Goal: Transaction & Acquisition: Obtain resource

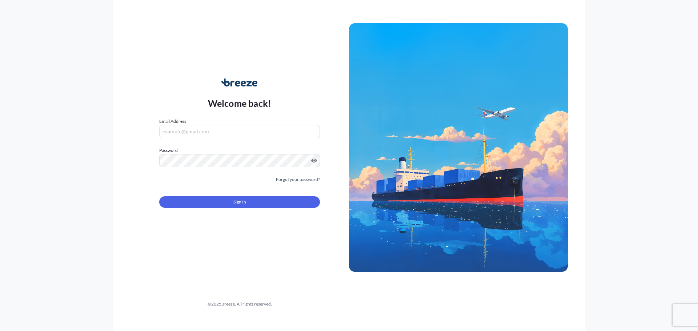
type input "[PERSON_NAME][EMAIL_ADDRESS][PERSON_NAME][DOMAIN_NAME]"
click at [242, 209] on form "Email Address [PERSON_NAME][EMAIL_ADDRESS][PERSON_NAME][DOMAIN_NAME] Password M…" at bounding box center [239, 167] width 161 height 99
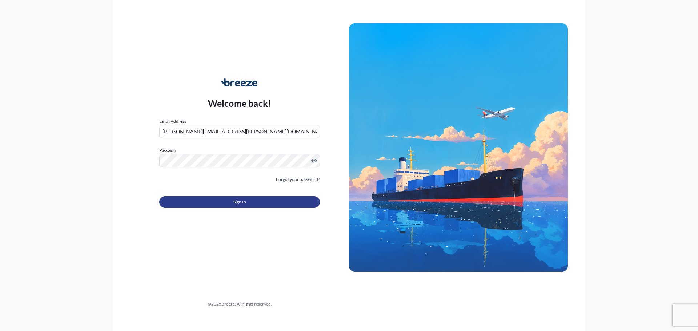
click at [245, 205] on span "Sign In" at bounding box center [239, 201] width 13 height 7
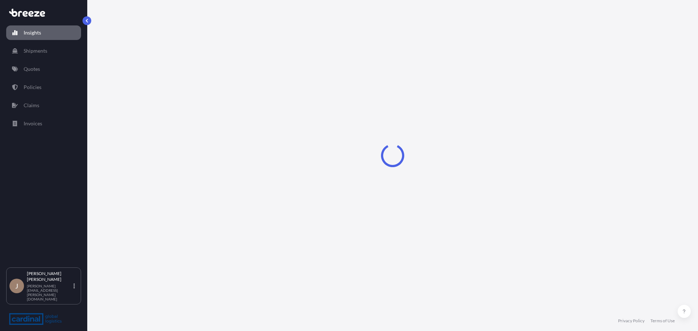
select select "2025"
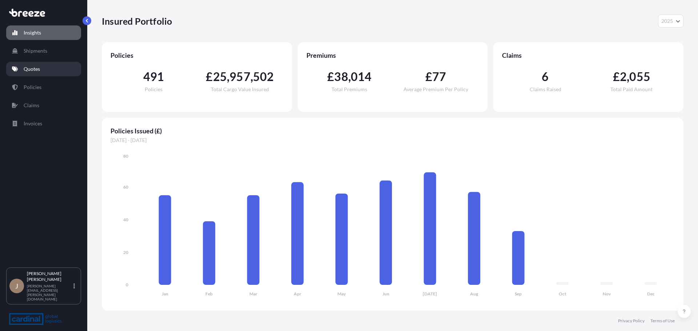
click at [41, 76] on link "Quotes" at bounding box center [43, 69] width 75 height 15
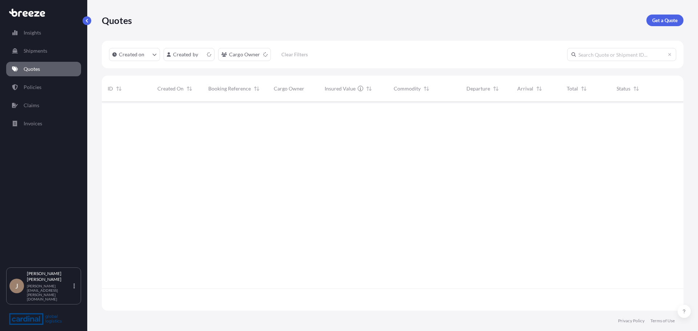
scroll to position [207, 576]
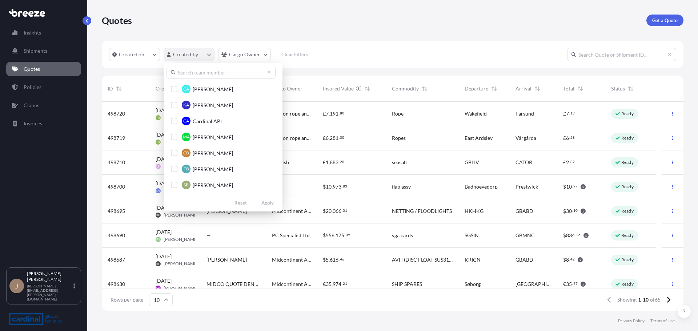
click at [186, 59] on html "Insights Shipments Quotes Policies Claims Invoices J [PERSON_NAME] [PERSON_NAME…" at bounding box center [349, 165] width 698 height 331
click at [235, 74] on input "text" at bounding box center [220, 72] width 109 height 13
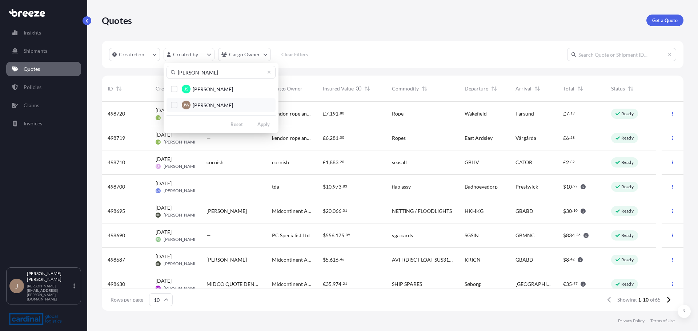
type input "[PERSON_NAME]"
click at [216, 109] on button "[PERSON_NAME] [PERSON_NAME]" at bounding box center [220, 105] width 109 height 15
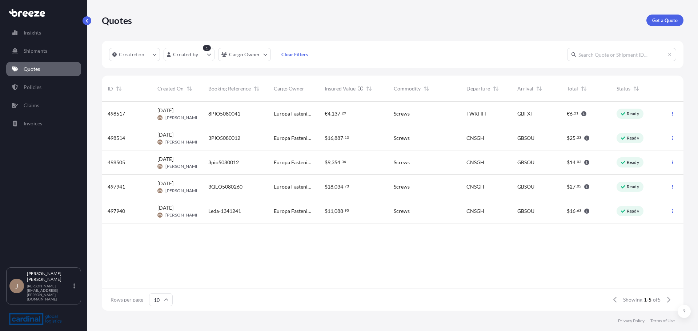
click at [246, 136] on div "3PIO5080012" at bounding box center [235, 137] width 54 height 7
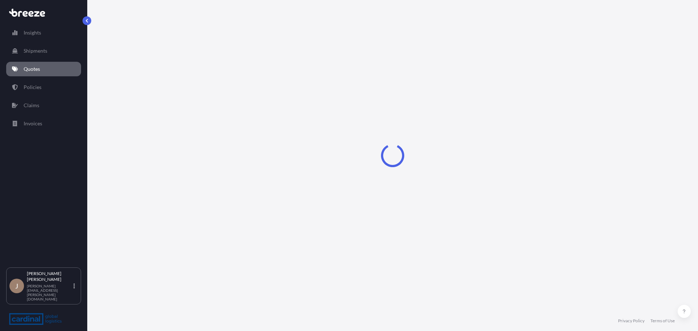
select select "Sea"
select select "Road"
select select "1"
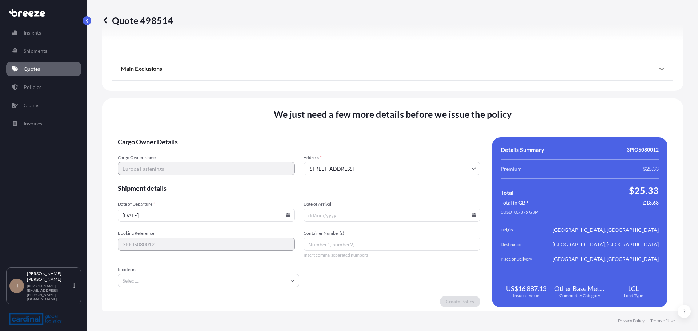
scroll to position [880, 0]
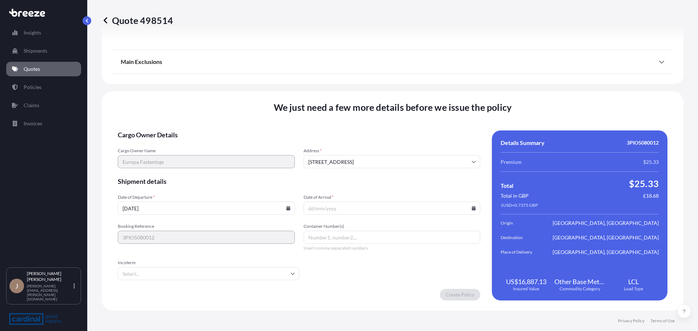
drag, startPoint x: 158, startPoint y: 207, endPoint x: 57, endPoint y: 208, distance: 101.0
click at [57, 208] on div "Insights Shipments Quotes Policies Claims Invoices J [PERSON_NAME] [PERSON_NAME…" at bounding box center [349, 165] width 698 height 331
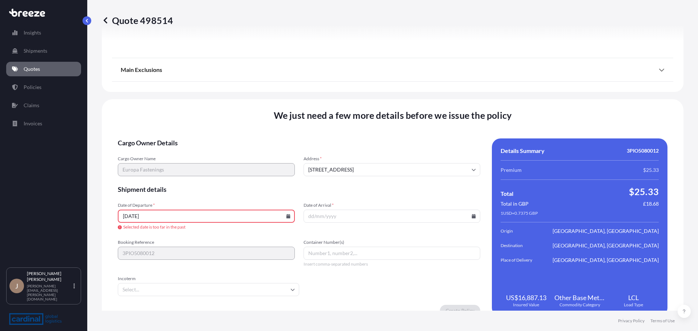
click at [258, 219] on input "[DATE]" at bounding box center [206, 216] width 177 height 13
click at [287, 217] on icon at bounding box center [288, 216] width 4 height 4
click at [148, 183] on div "25 26 27 28 29 30 31" at bounding box center [205, 179] width 116 height 13
click at [152, 181] on button "25" at bounding box center [155, 179] width 12 height 12
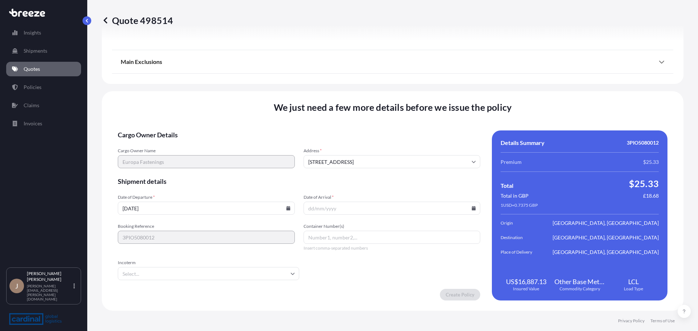
click at [179, 220] on form "Cargo Owner Details Cargo Owner Name Europa Fastenings Address * [GEOGRAPHIC_DA…" at bounding box center [299, 215] width 362 height 170
click at [389, 201] on div "Date of Arrival *" at bounding box center [391, 204] width 177 height 20
click at [466, 210] on input "Date of Arrival *" at bounding box center [391, 208] width 177 height 13
click at [472, 209] on icon at bounding box center [474, 208] width 4 height 4
click at [221, 211] on input "[DATE]" at bounding box center [206, 208] width 177 height 13
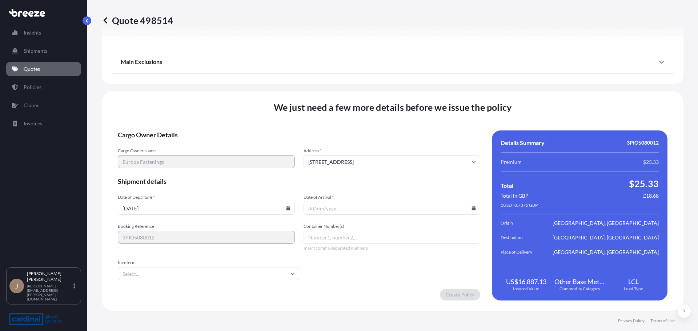
click at [296, 210] on div "Date of Departure * [DATE] Date of Arrival *" at bounding box center [299, 204] width 362 height 20
click at [291, 211] on input "[DATE]" at bounding box center [206, 208] width 177 height 13
click at [289, 211] on input "[DATE]" at bounding box center [206, 208] width 177 height 13
click at [289, 209] on input "[DATE]" at bounding box center [206, 208] width 177 height 13
click at [287, 209] on icon at bounding box center [288, 208] width 4 height 4
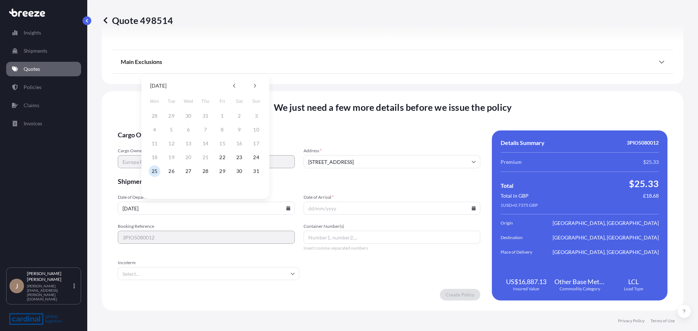
click at [224, 115] on div "28 29 30 31 1 2 3" at bounding box center [205, 115] width 116 height 13
click at [190, 220] on form "Cargo Owner Details Cargo Owner Name Europa Fastenings Address * [GEOGRAPHIC_DA…" at bounding box center [299, 215] width 362 height 170
drag, startPoint x: 293, startPoint y: 213, endPoint x: 286, endPoint y: 209, distance: 8.3
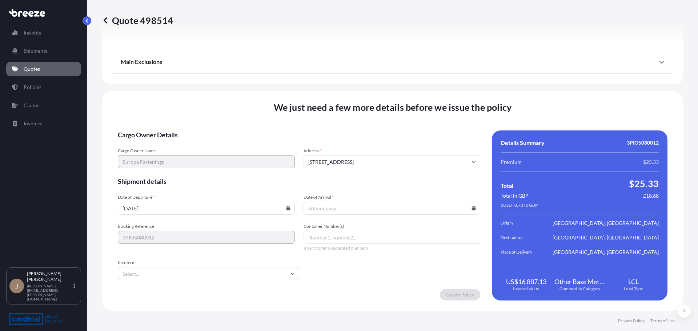
click at [292, 212] on div "Date of Departure * [DATE] Date of Arrival *" at bounding box center [299, 204] width 362 height 20
click at [286, 209] on icon at bounding box center [288, 208] width 4 height 4
click at [227, 120] on div "28 29 30 31 1 2 3" at bounding box center [205, 115] width 116 height 13
click at [225, 117] on div "28 29 30 31 1 2 3" at bounding box center [205, 115] width 116 height 13
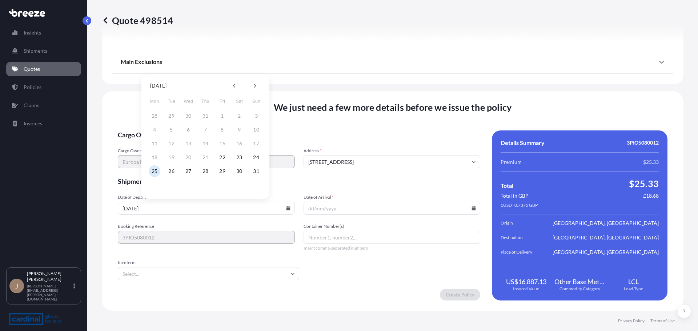
click at [350, 174] on form "Cargo Owner Details Cargo Owner Name Europa Fastenings Address * [GEOGRAPHIC_DA…" at bounding box center [299, 215] width 362 height 170
drag, startPoint x: 136, startPoint y: 198, endPoint x: 173, endPoint y: 197, distance: 36.7
click at [172, 196] on span "Date of Departure *" at bounding box center [206, 197] width 177 height 6
drag, startPoint x: 326, startPoint y: 198, endPoint x: 335, endPoint y: 209, distance: 14.0
click at [327, 198] on span "Date of Arrival *" at bounding box center [391, 197] width 177 height 6
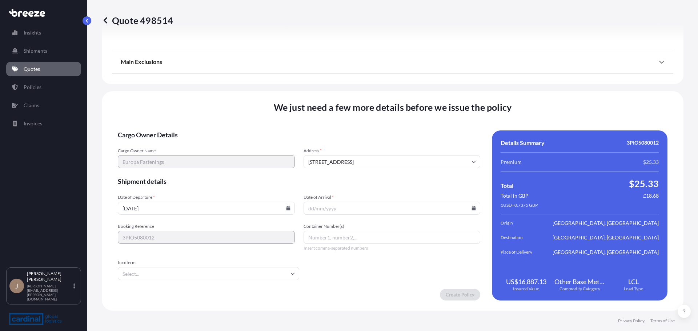
click at [327, 202] on input "Date of Arrival *" at bounding box center [391, 208] width 177 height 13
click at [335, 209] on input "Date of Arrival *" at bounding box center [391, 208] width 177 height 13
click at [173, 204] on input "[DATE]" at bounding box center [206, 208] width 177 height 13
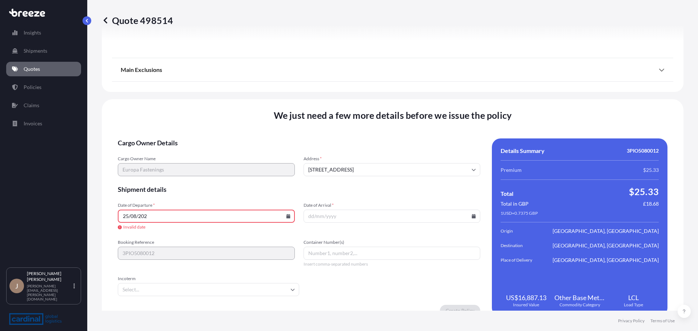
type input "[DATE]"
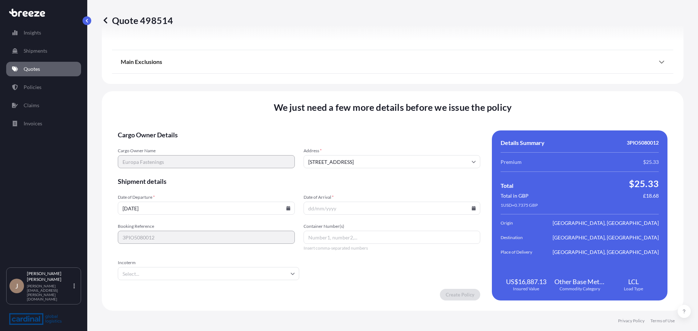
click at [472, 207] on icon at bounding box center [473, 208] width 4 height 4
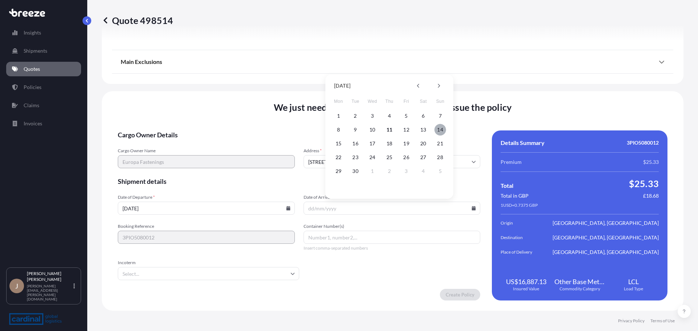
click at [443, 133] on button "14" at bounding box center [440, 130] width 12 height 12
type input "[DATE]"
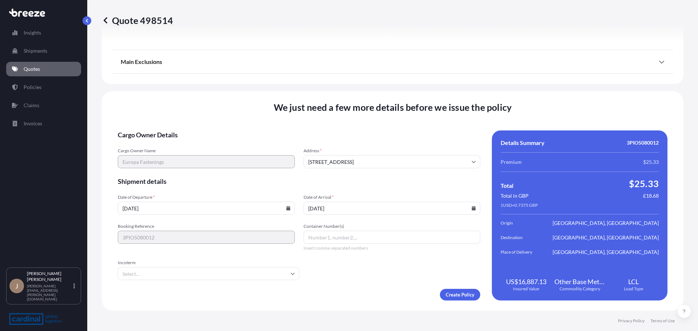
click at [351, 238] on input "Container Number(s)" at bounding box center [391, 237] width 177 height 13
click at [357, 239] on input "Container Number(s)" at bounding box center [391, 237] width 177 height 13
paste input "DRYU6041144"
type input "DRYU6041144"
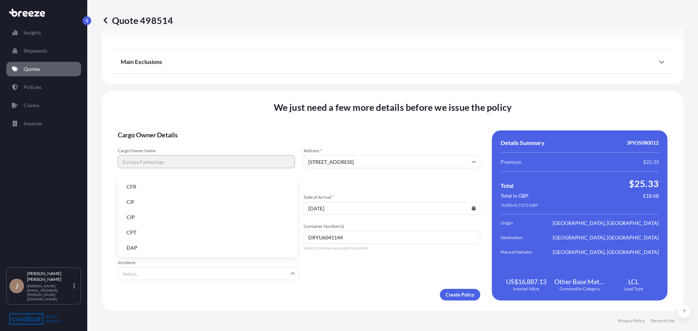
click at [213, 277] on input "Incoterm" at bounding box center [208, 273] width 181 height 13
click at [188, 275] on input "Incoterm" at bounding box center [208, 273] width 181 height 13
click at [170, 195] on li "CIF" at bounding box center [208, 202] width 174 height 14
click at [172, 267] on input "CIF" at bounding box center [208, 273] width 181 height 13
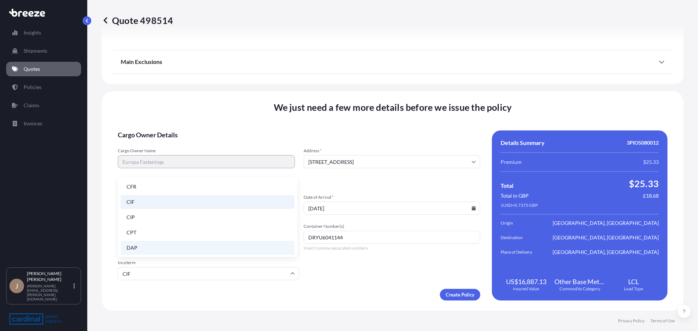
click at [161, 247] on li "DAP" at bounding box center [208, 248] width 174 height 14
type input "DAP"
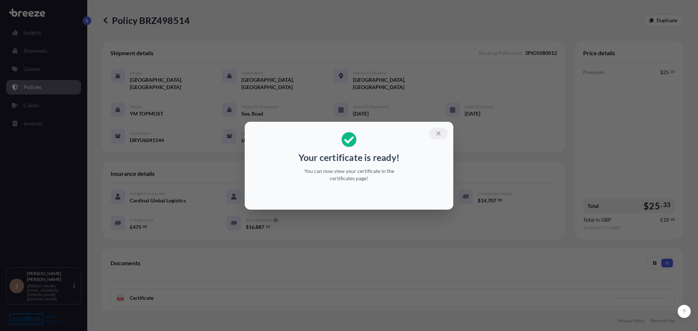
click at [438, 134] on icon "button" at bounding box center [438, 133] width 4 height 4
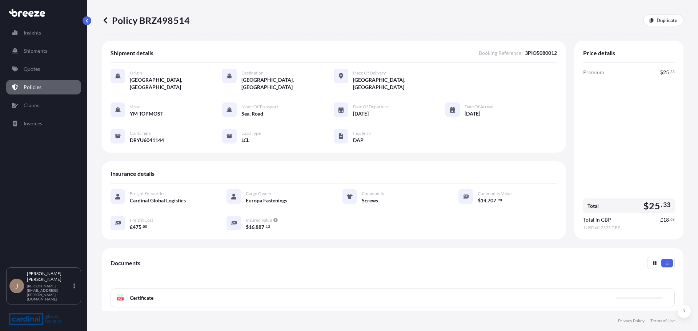
click at [50, 86] on link "Policies" at bounding box center [43, 87] width 75 height 15
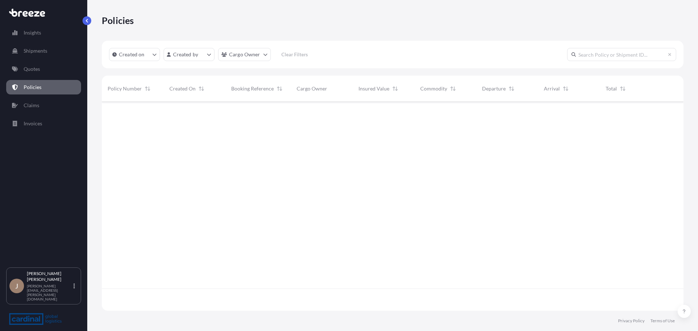
scroll to position [207, 576]
click at [47, 73] on link "Quotes" at bounding box center [43, 69] width 75 height 15
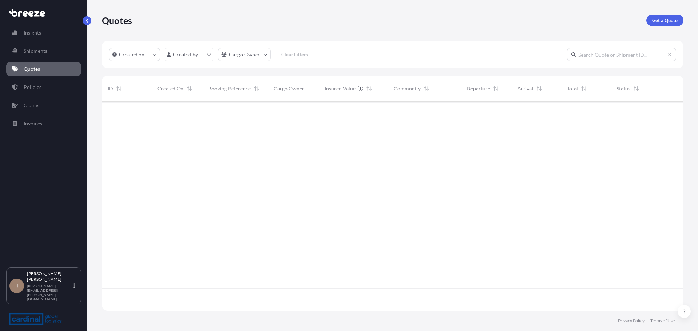
scroll to position [207, 576]
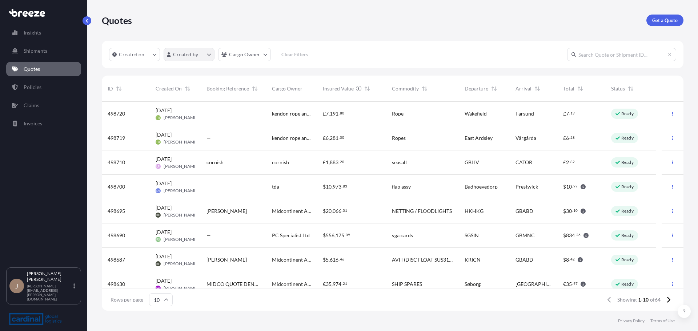
click at [205, 55] on html "Insights Shipments Quotes Policies Claims Invoices J [PERSON_NAME] [PERSON_NAME…" at bounding box center [349, 165] width 698 height 331
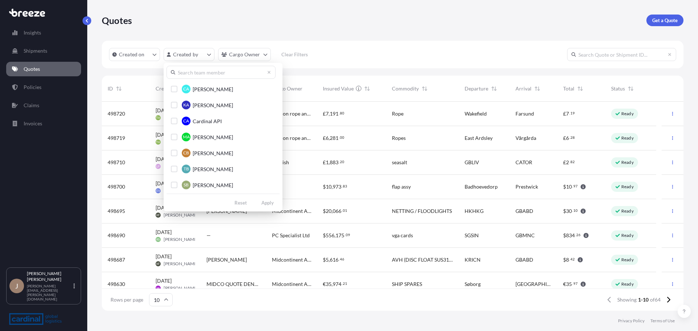
click at [211, 74] on input "text" at bounding box center [220, 72] width 109 height 13
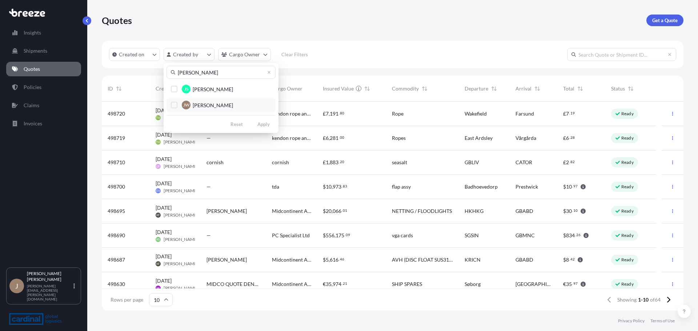
type input "[PERSON_NAME]"
click at [224, 102] on span "[PERSON_NAME]" at bounding box center [213, 105] width 40 height 7
click at [266, 130] on div "[PERSON_NAME] [PERSON_NAME] [PERSON_NAME] [PERSON_NAME] [PERSON_NAME] Reset App…" at bounding box center [221, 98] width 115 height 70
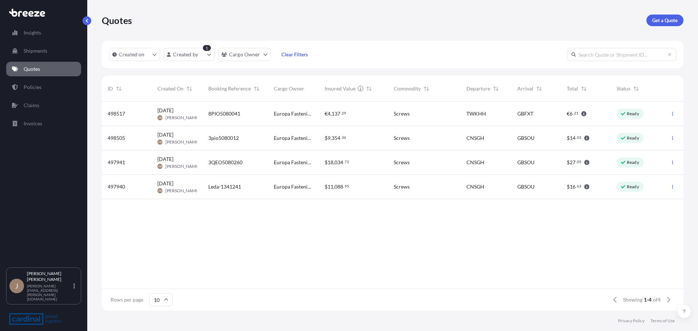
click at [263, 143] on div "3pio5080012" at bounding box center [234, 138] width 65 height 24
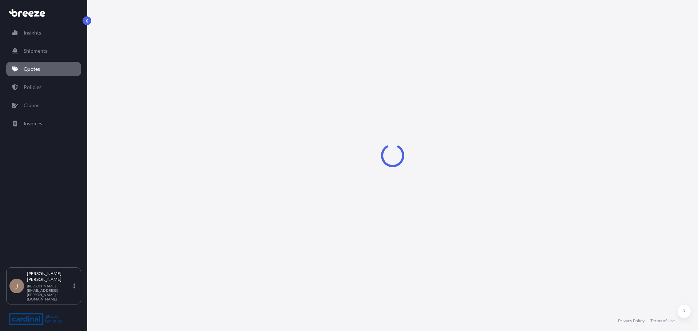
select select "Sea"
select select "Road"
select select "1"
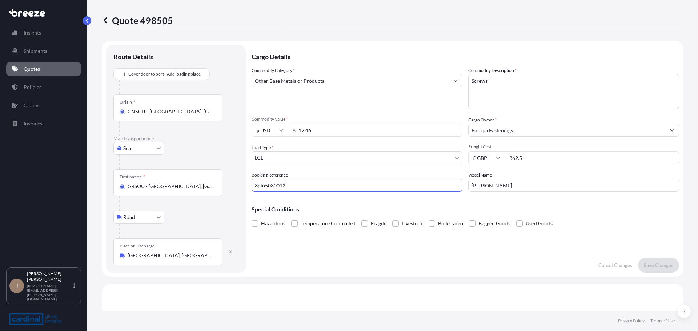
drag, startPoint x: 317, startPoint y: 183, endPoint x: 227, endPoint y: 185, distance: 90.5
click at [227, 185] on form "Route Details Cover door to port - Add loading place Place of loading Road Road…" at bounding box center [392, 159] width 581 height 236
drag, startPoint x: 395, startPoint y: 208, endPoint x: 367, endPoint y: 208, distance: 27.3
click at [395, 208] on p "Special Conditions" at bounding box center [464, 209] width 427 height 6
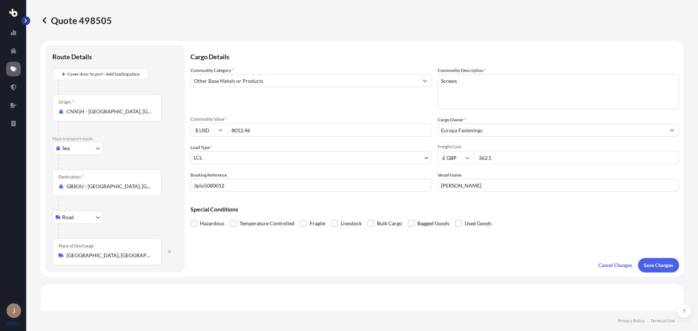
click at [21, 19] on button "button" at bounding box center [25, 20] width 9 height 9
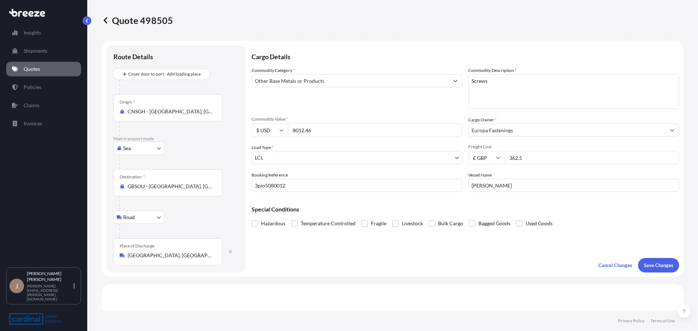
click at [82, 16] on div "Insights Shipments Quotes Policies Claims Invoices J [PERSON_NAME] [PERSON_NAME…" at bounding box center [43, 165] width 87 height 331
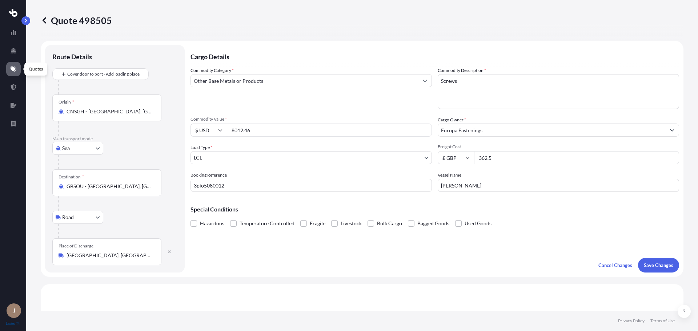
click at [18, 70] on link at bounding box center [13, 69] width 15 height 15
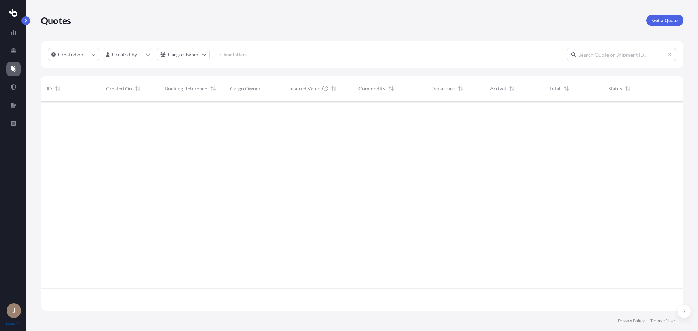
scroll to position [207, 637]
click at [149, 51] on html "J Quotes Get a Quote Created on Created by Cargo Owner Clear Filters ID Created…" at bounding box center [349, 165] width 698 height 331
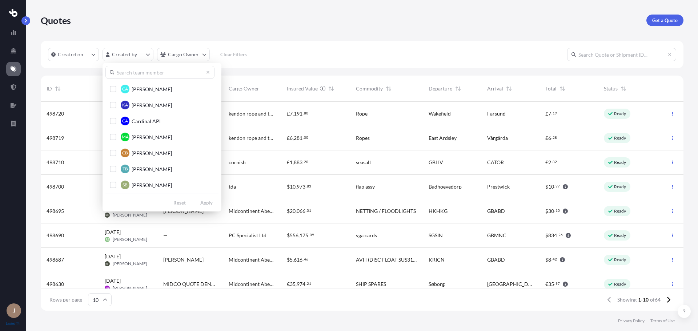
click at [150, 69] on input "text" at bounding box center [159, 72] width 109 height 13
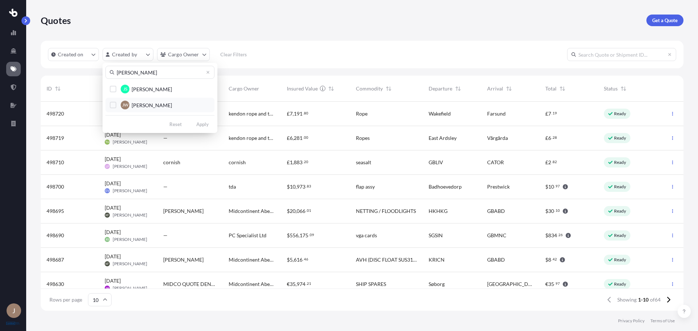
type input "[PERSON_NAME]"
click at [130, 103] on button "[PERSON_NAME] [PERSON_NAME]" at bounding box center [159, 105] width 109 height 15
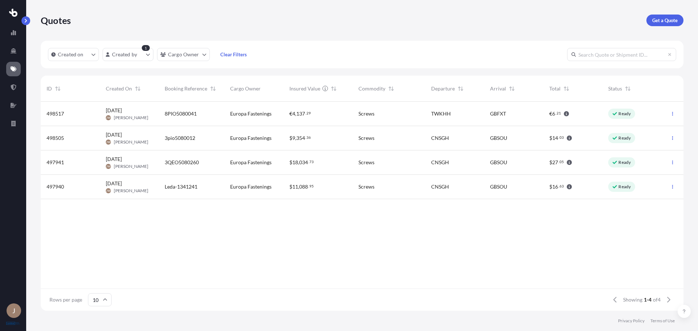
click at [180, 158] on div "3QEO5080260" at bounding box center [191, 162] width 65 height 24
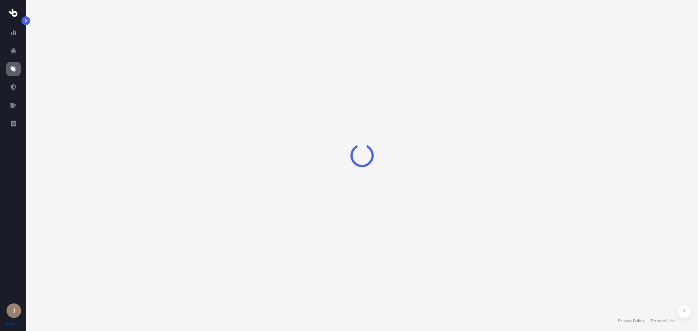
select select "Sea"
select select "1"
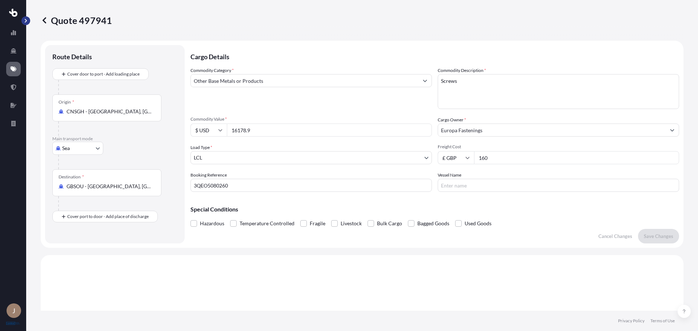
click at [27, 24] on button "button" at bounding box center [25, 20] width 9 height 9
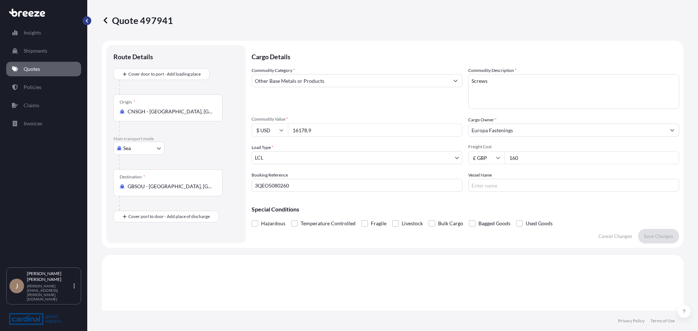
click at [84, 19] on button "button" at bounding box center [86, 20] width 9 height 9
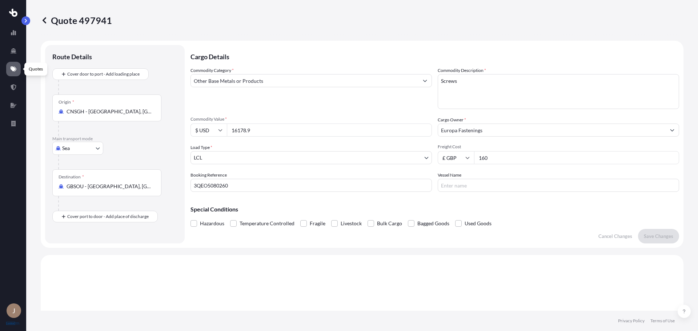
click at [16, 70] on icon at bounding box center [14, 68] width 6 height 5
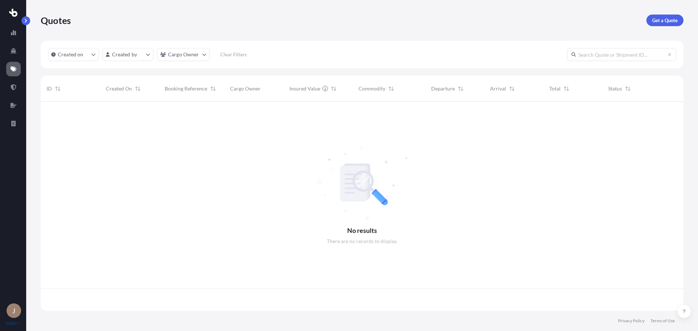
scroll to position [207, 637]
click at [133, 52] on html "J Quotes Get a Quote Created on Created by Cargo Owner Clear Filters ID Created…" at bounding box center [349, 165] width 698 height 331
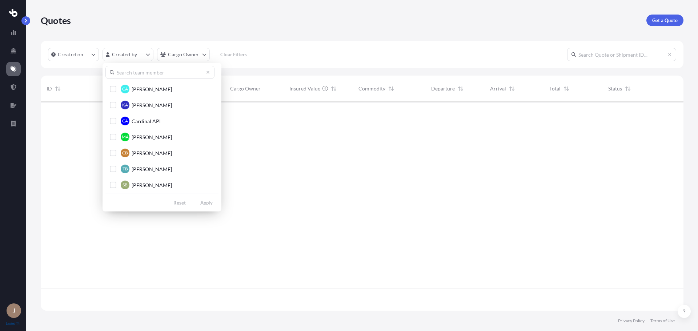
click at [148, 69] on input "text" at bounding box center [159, 72] width 109 height 13
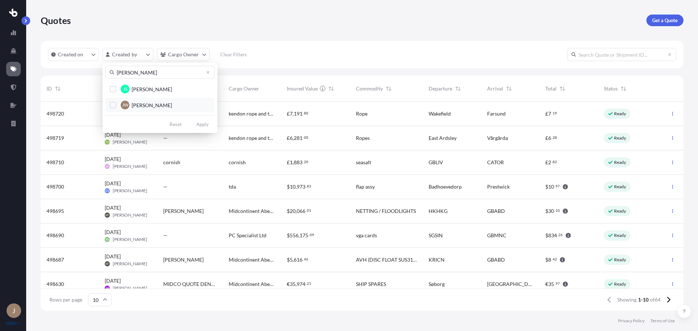
type input "[PERSON_NAME]"
click at [145, 104] on span "[PERSON_NAME]" at bounding box center [152, 105] width 40 height 7
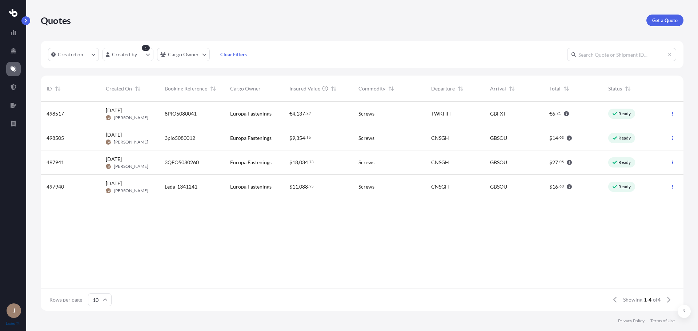
drag, startPoint x: 308, startPoint y: 162, endPoint x: 193, endPoint y: 264, distance: 153.7
click at [193, 264] on div "498517 [DATE] [PERSON_NAME] [PERSON_NAME] 8PIO5080041 Europa Fastenings € 4 , 1…" at bounding box center [362, 195] width 642 height 187
click at [631, 57] on input "text" at bounding box center [621, 54] width 109 height 13
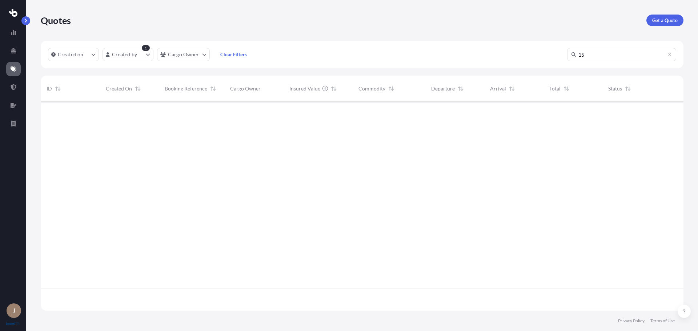
type input "1"
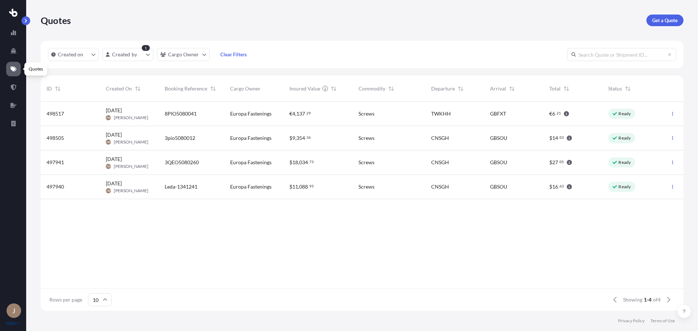
click at [17, 69] on link at bounding box center [13, 69] width 15 height 15
click at [11, 50] on icon at bounding box center [14, 51] width 6 height 6
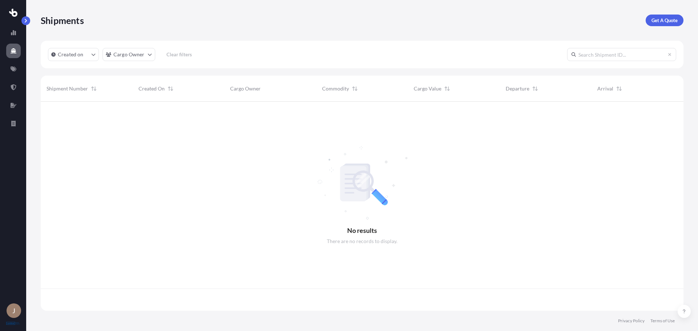
scroll to position [207, 637]
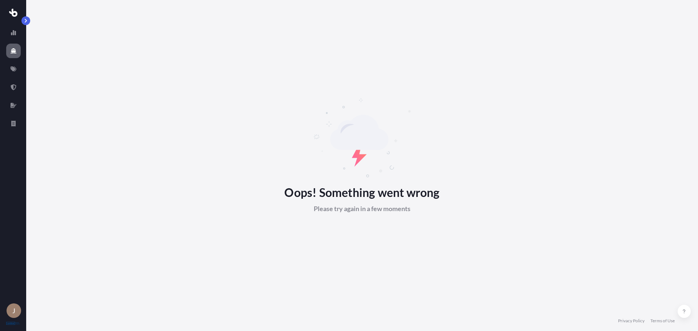
click at [16, 73] on link at bounding box center [13, 69] width 15 height 15
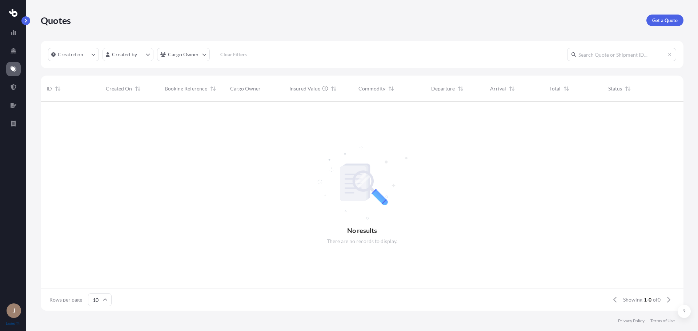
scroll to position [6, 6]
click at [663, 21] on p "Get a Quote" at bounding box center [664, 20] width 25 height 7
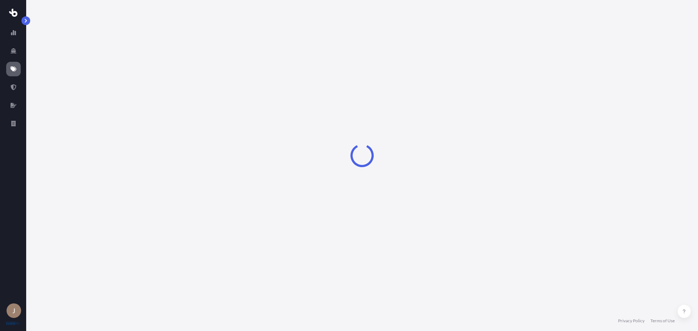
select select "Sea"
select select "1"
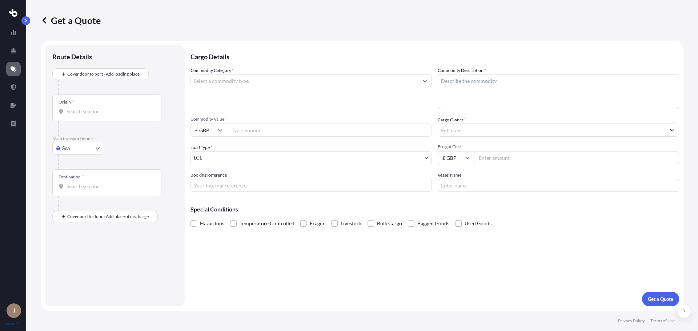
click at [214, 85] on input "Commodity Category *" at bounding box center [304, 80] width 227 height 13
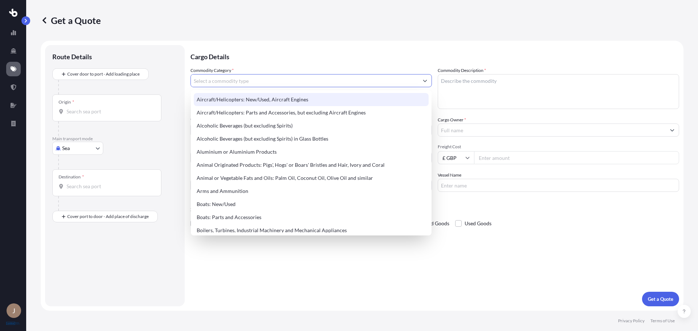
click at [379, 35] on div "Get a Quote" at bounding box center [362, 20] width 642 height 41
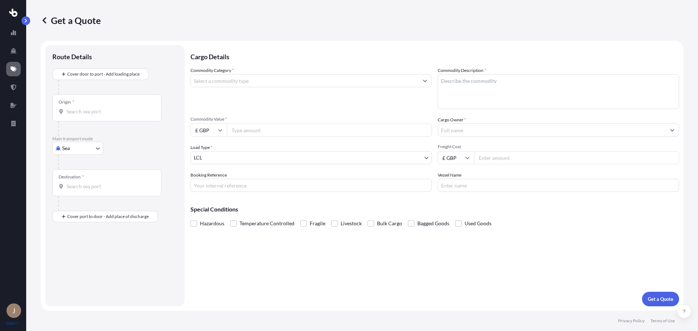
click at [212, 131] on input "£ GBP" at bounding box center [208, 130] width 36 height 13
drag, startPoint x: 209, startPoint y: 182, endPoint x: 237, endPoint y: 144, distance: 47.5
click at [209, 180] on div "$ USD" at bounding box center [208, 181] width 31 height 14
type input "$ USD"
click at [247, 127] on input "Commodity Value *" at bounding box center [329, 130] width 205 height 13
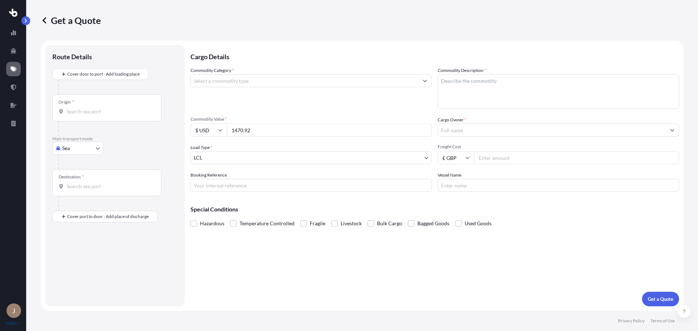
type input "1470.92"
click at [533, 133] on input "Cargo Owner *" at bounding box center [551, 130] width 227 height 13
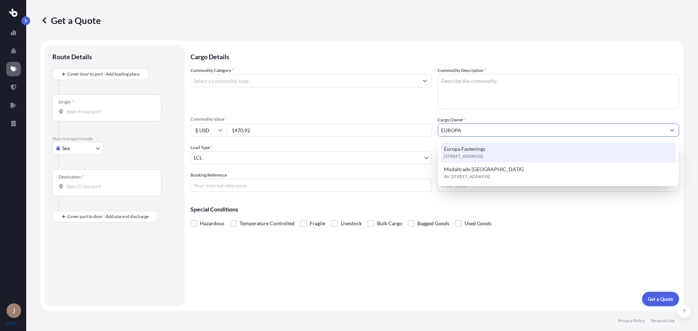
click at [494, 151] on div "[STREET_ADDRESS]" at bounding box center [558, 152] width 235 height 20
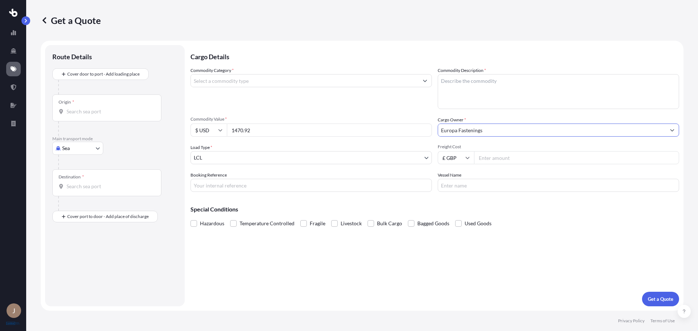
type input "Europa Fastenings"
click at [283, 156] on body "15 options available. 4 options available. 0 options available. 2 options avail…" at bounding box center [349, 165] width 698 height 331
click at [251, 183] on input "Booking Reference" at bounding box center [310, 185] width 241 height 13
click at [293, 189] on input "Booking Reference" at bounding box center [310, 185] width 241 height 13
paste input "3PIO5080102"
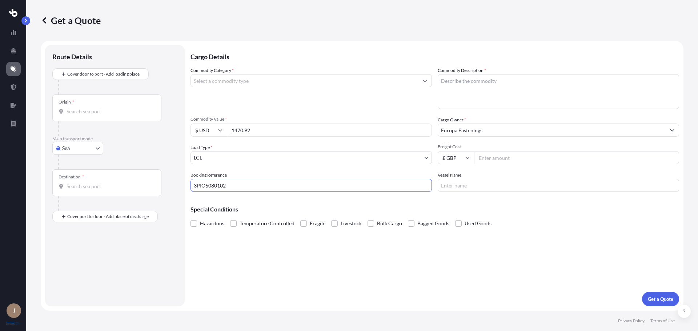
type input "3PIO5080102"
click at [497, 190] on input "Vessel Name" at bounding box center [557, 185] width 241 height 13
click at [482, 189] on input "Vessel Name" at bounding box center [557, 185] width 241 height 13
paste input "YM TOPMOST"
type input "YM TOPMOST"
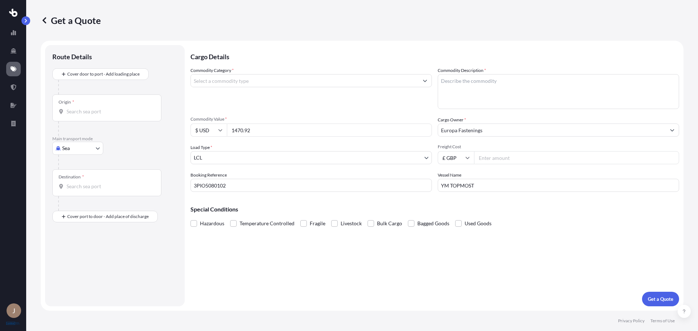
click at [465, 77] on textarea "Commodity Description *" at bounding box center [557, 91] width 241 height 35
type textarea "s"
type textarea "Screws"
click at [354, 81] on input "Commodity Category *" at bounding box center [304, 80] width 227 height 13
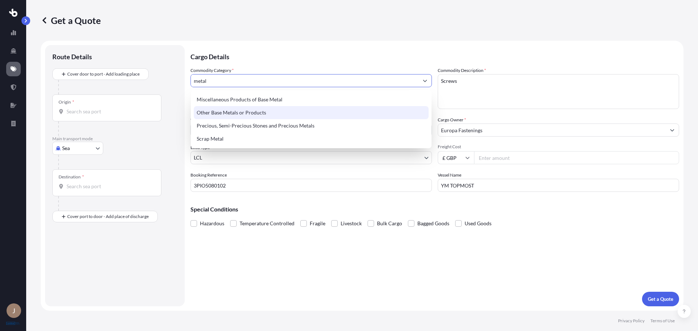
click at [390, 108] on div "Other Base Metals or Products" at bounding box center [311, 112] width 235 height 13
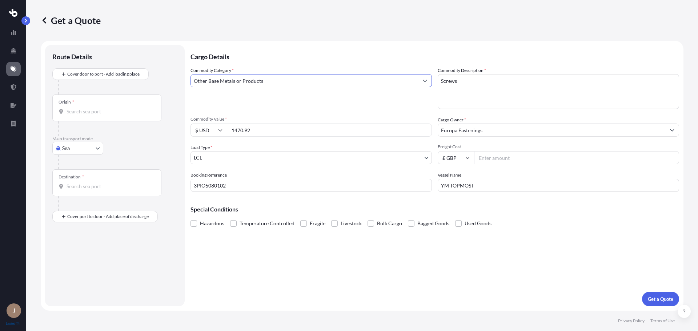
type input "Other Base Metals or Products"
click at [129, 105] on div "Origin *" at bounding box center [106, 107] width 109 height 27
click at [129, 108] on input "Origin *" at bounding box center [109, 111] width 86 height 7
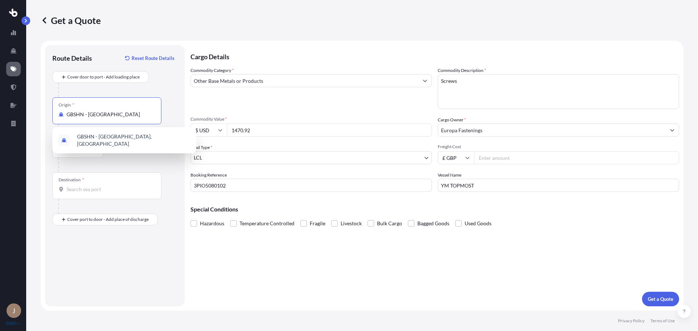
drag, startPoint x: 122, startPoint y: 113, endPoint x: 4, endPoint y: 101, distance: 119.1
click at [0, 113] on html "1 option available. 0 options available. 1 option available. 0 options availabl…" at bounding box center [349, 165] width 698 height 331
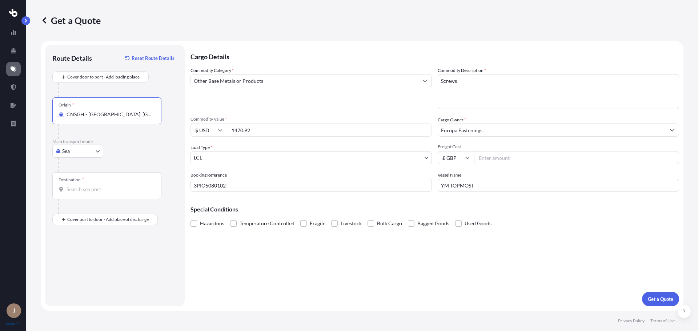
type input "CNSGH - [GEOGRAPHIC_DATA], [GEOGRAPHIC_DATA]"
click at [82, 201] on div at bounding box center [109, 206] width 103 height 15
click at [89, 186] on input "Destination *" at bounding box center [109, 189] width 86 height 7
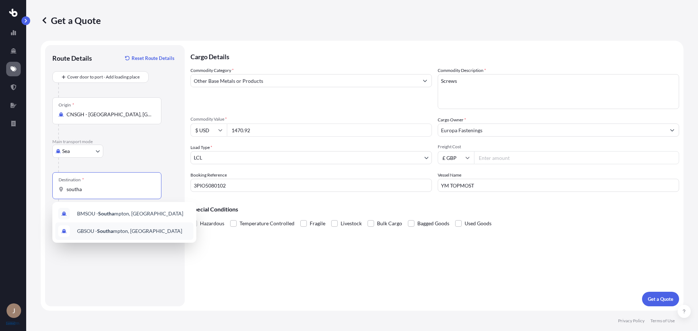
click at [105, 231] on div "GBSOU - Southa mpton, [GEOGRAPHIC_DATA]" at bounding box center [124, 230] width 138 height 17
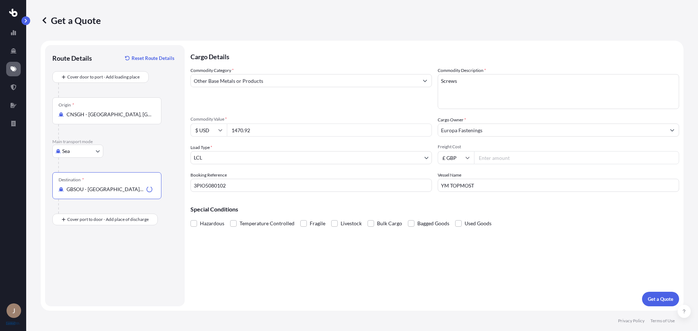
type input "GBSOU - [GEOGRAPHIC_DATA], [GEOGRAPHIC_DATA]"
click at [111, 229] on div "Route Details Reset Route Details Cover door to port - Add loading place Place …" at bounding box center [114, 175] width 125 height 247
click at [111, 226] on div "Route Details Reset Route Details Cover door to port - Add loading place Place …" at bounding box center [114, 175] width 125 height 247
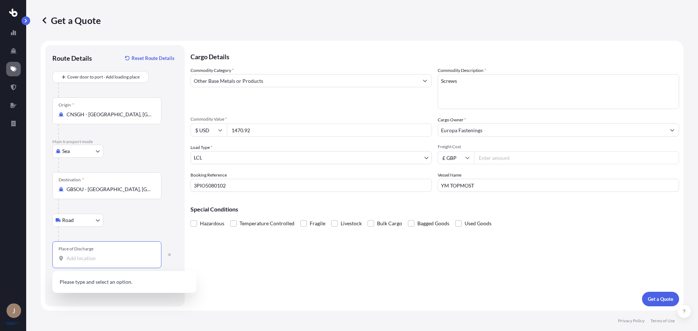
click at [98, 258] on input "Place of Discharge" at bounding box center [109, 258] width 86 height 7
type input "z"
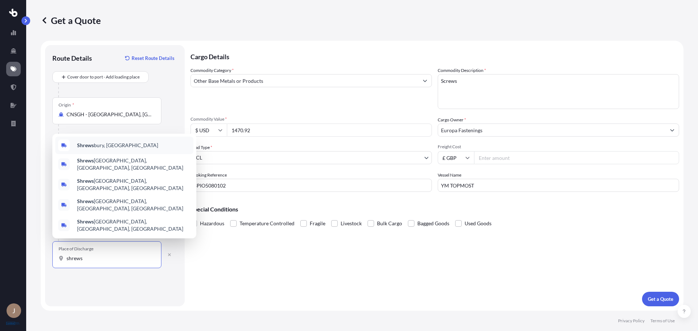
click at [119, 154] on div "Shrews bury, [GEOGRAPHIC_DATA]" at bounding box center [124, 145] width 138 height 17
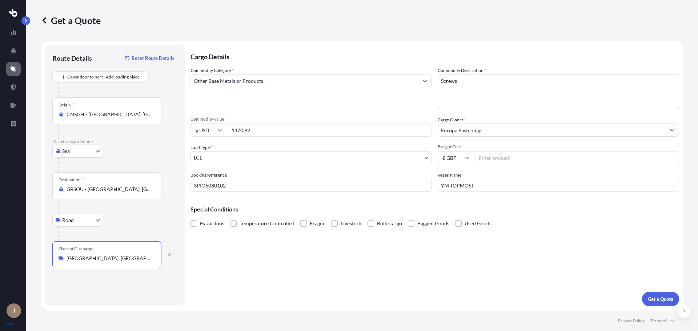
type input "[GEOGRAPHIC_DATA], [GEOGRAPHIC_DATA]"
drag, startPoint x: 293, startPoint y: 254, endPoint x: 309, endPoint y: 255, distance: 16.8
click at [296, 255] on div "Cargo Details Commodity Category * Other Base Metals or Products Commodity Desc…" at bounding box center [434, 175] width 488 height 261
click at [523, 143] on div "Commodity Category * Other Base Metals or Products Commodity Description * Scre…" at bounding box center [434, 129] width 488 height 125
click at [525, 161] on input "Freight Cost" at bounding box center [576, 157] width 205 height 13
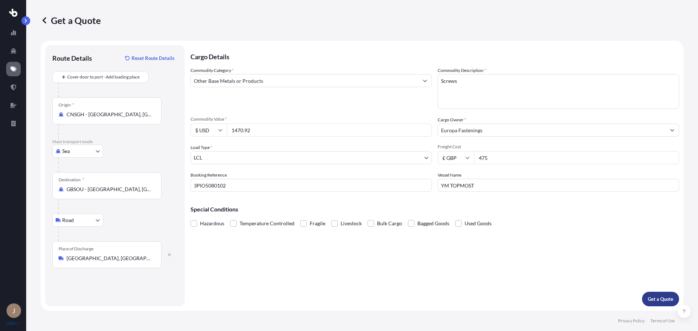
type input "475"
click at [653, 240] on div "Cargo Details Commodity Category * Other Base Metals or Products Commodity Desc…" at bounding box center [434, 175] width 488 height 261
click at [242, 131] on input "1470.92" at bounding box center [329, 130] width 205 height 13
type input "14707.92"
click at [656, 299] on p "Get a Quote" at bounding box center [660, 298] width 25 height 7
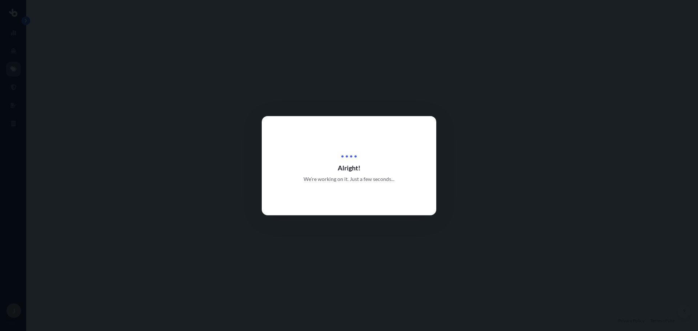
select select "Sea"
select select "Road"
select select "1"
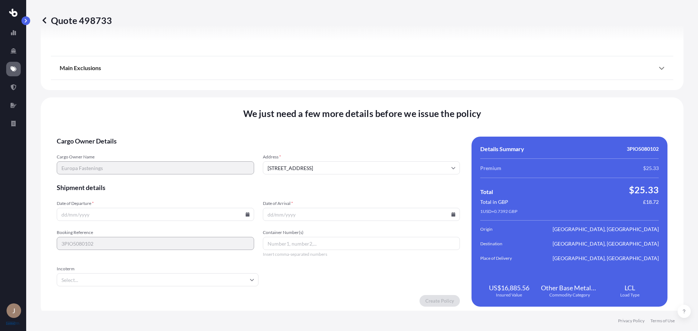
scroll to position [880, 0]
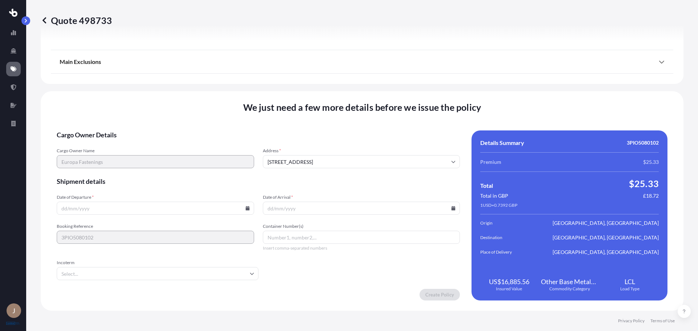
click at [111, 204] on input "Date of Departure *" at bounding box center [155, 208] width 197 height 13
click at [250, 205] on input "Date of Departure *" at bounding box center [155, 208] width 197 height 13
click at [245, 211] on input "Date of Departure *" at bounding box center [155, 208] width 197 height 13
click at [245, 207] on icon at bounding box center [247, 208] width 4 height 4
click at [186, 83] on button at bounding box center [184, 86] width 12 height 12
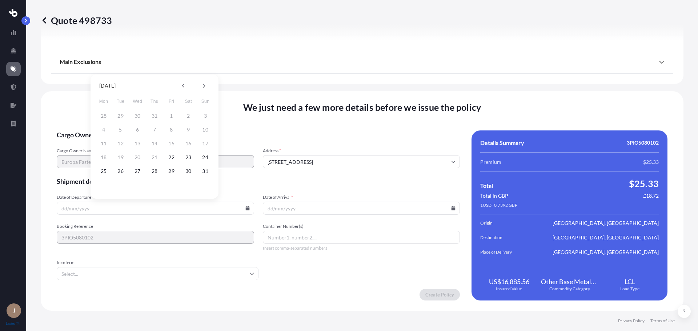
click at [149, 144] on div "11 12 13 14 15 16 17" at bounding box center [154, 143] width 116 height 13
click at [170, 157] on button "22" at bounding box center [172, 158] width 12 height 12
type input "[DATE]"
click at [282, 213] on input "Date of Arrival *" at bounding box center [361, 208] width 197 height 13
click at [451, 208] on icon at bounding box center [453, 208] width 4 height 4
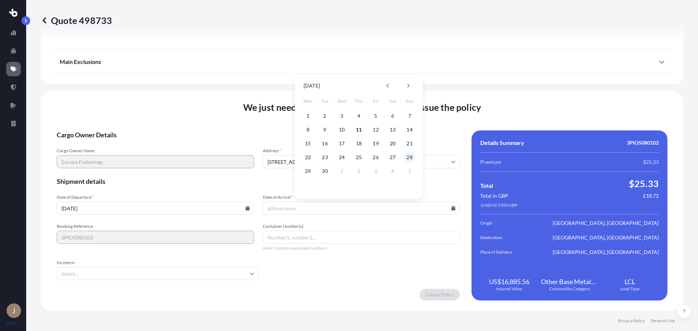
click at [413, 157] on button "28" at bounding box center [410, 158] width 12 height 12
type input "[DATE]"
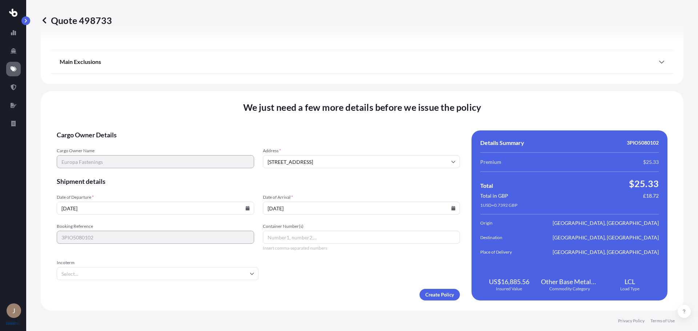
click at [186, 272] on input "Incoterm" at bounding box center [158, 273] width 202 height 13
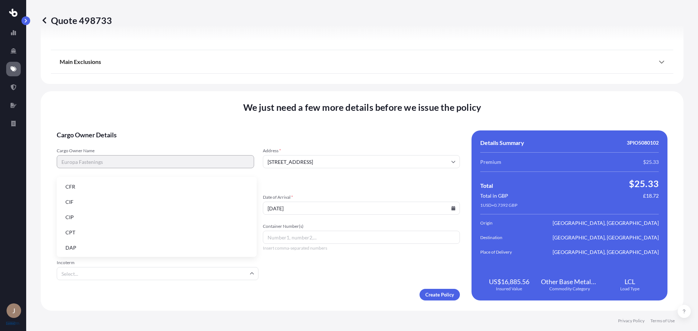
click at [130, 246] on li "DAP" at bounding box center [157, 248] width 194 height 14
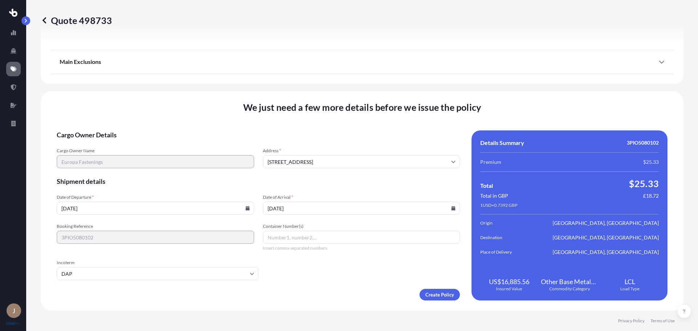
drag, startPoint x: 343, startPoint y: 241, endPoint x: 15, endPoint y: 237, distance: 328.1
click at [339, 239] on input "Container Number(s)" at bounding box center [361, 237] width 197 height 13
click at [339, 240] on input "Container Number(s)" at bounding box center [361, 237] width 197 height 13
paste input "TRHU5210652"
type input "TRHU5210652"
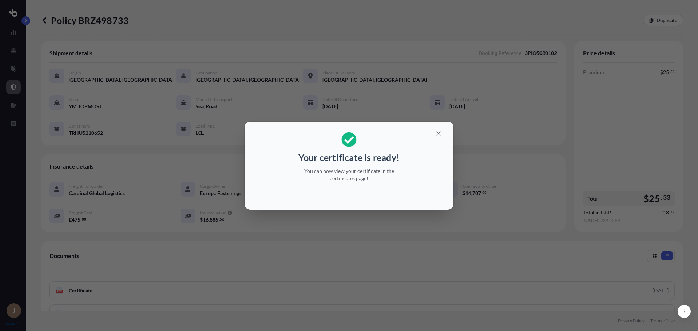
click at [465, 269] on div "Your certificate is ready! You can now view your certificate in the certificate…" at bounding box center [349, 165] width 698 height 331
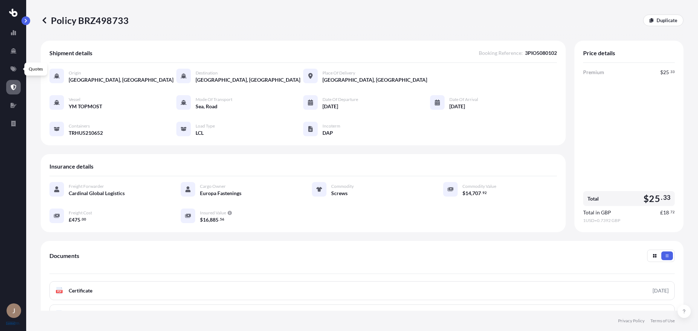
click at [15, 67] on icon at bounding box center [14, 68] width 6 height 5
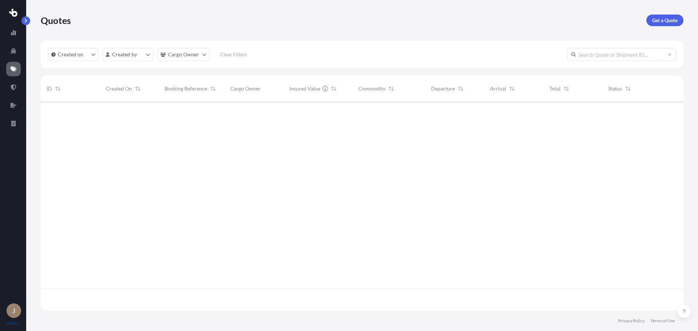
scroll to position [207, 637]
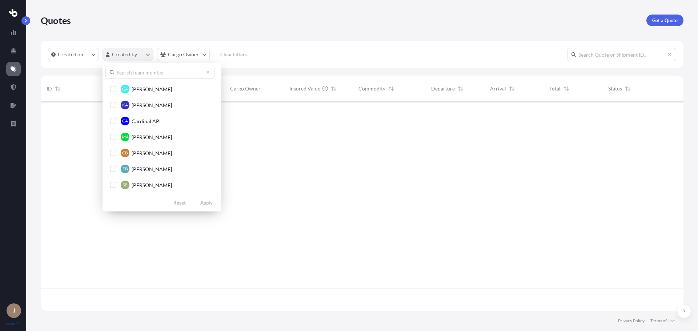
click at [129, 55] on html "J Quotes Get a Quote Created on Created by Cargo Owner Clear Filters ID Created…" at bounding box center [349, 165] width 698 height 331
click at [145, 74] on input "text" at bounding box center [159, 72] width 109 height 13
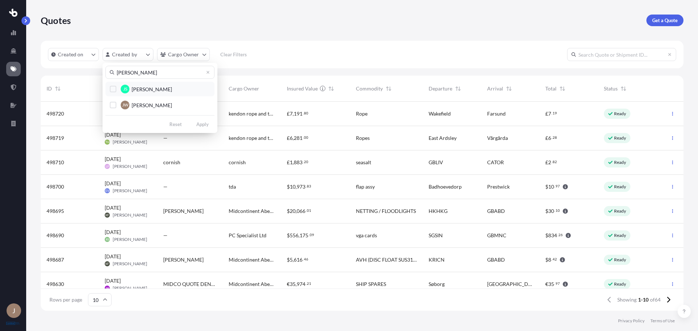
type input "[PERSON_NAME]"
click at [160, 96] on button "JS [PERSON_NAME]" at bounding box center [159, 89] width 109 height 15
click at [139, 90] on span "[PERSON_NAME]" at bounding box center [152, 89] width 40 height 7
click at [113, 104] on div "Select Option" at bounding box center [113, 105] width 7 height 7
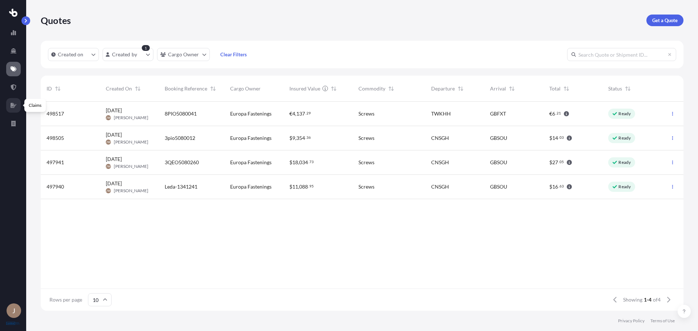
click at [15, 84] on div at bounding box center [13, 159] width 14 height 281
click at [19, 48] on link at bounding box center [13, 51] width 15 height 15
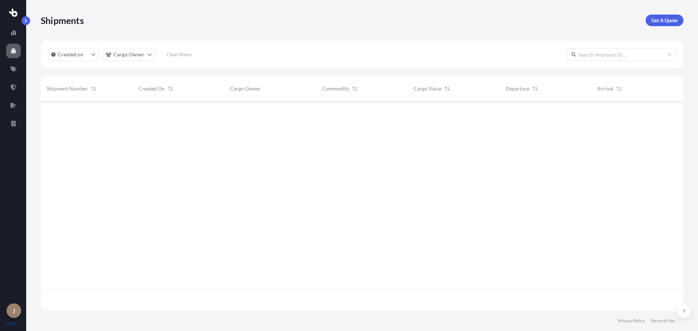
scroll to position [207, 637]
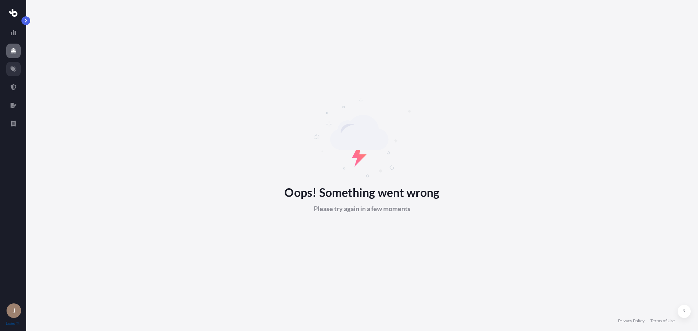
click at [16, 70] on icon at bounding box center [14, 68] width 6 height 5
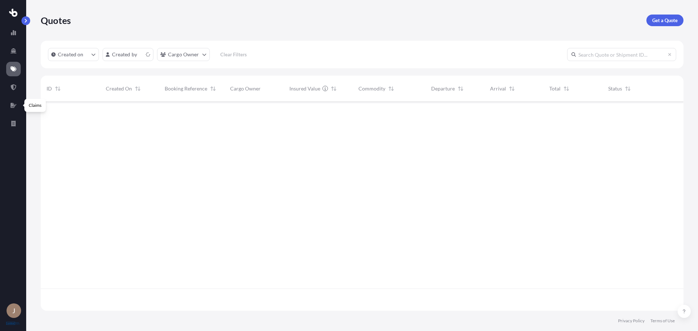
scroll to position [6, 6]
click at [21, 89] on div "J" at bounding box center [13, 165] width 26 height 331
click at [16, 88] on icon at bounding box center [14, 87] width 6 height 6
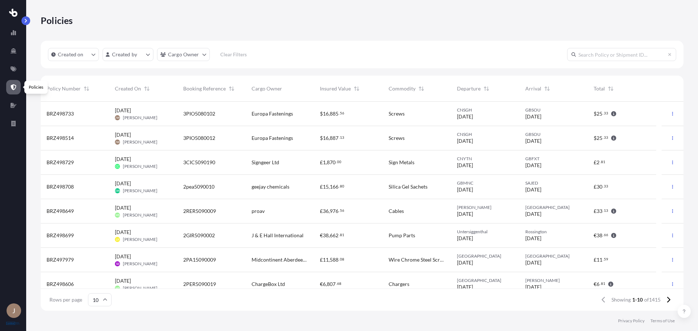
scroll to position [207, 637]
click at [137, 55] on html "J Policies Created on Created by Cargo Owner Clear Filters Policy Number Create…" at bounding box center [349, 165] width 698 height 331
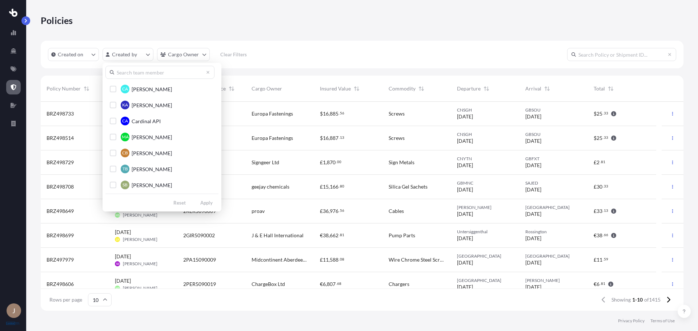
click at [149, 70] on input "text" at bounding box center [159, 72] width 109 height 13
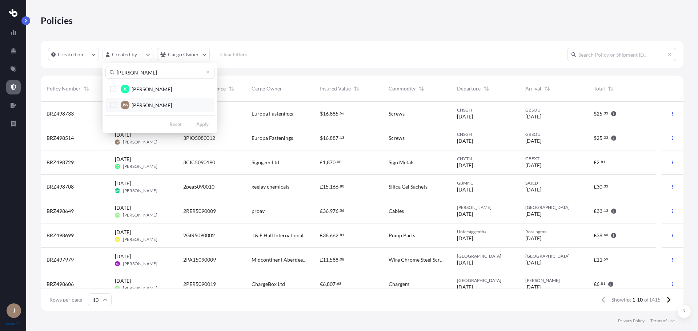
type input "[PERSON_NAME]"
click at [143, 104] on span "[PERSON_NAME]" at bounding box center [152, 105] width 40 height 7
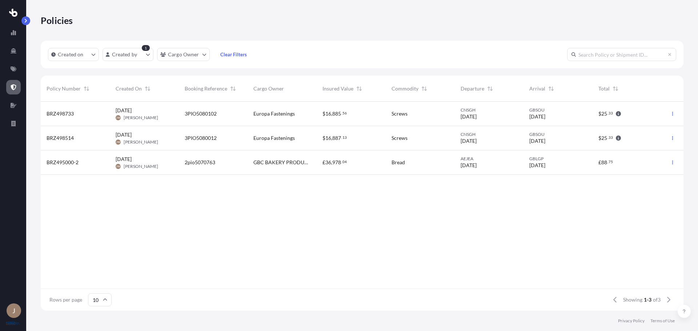
click at [229, 141] on div "3PIO5080012" at bounding box center [213, 137] width 57 height 7
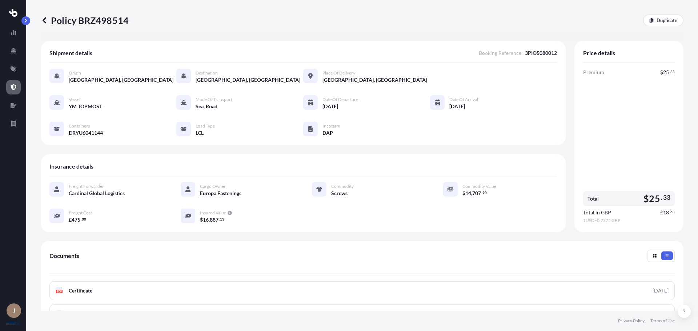
click at [47, 21] on icon at bounding box center [44, 20] width 7 height 7
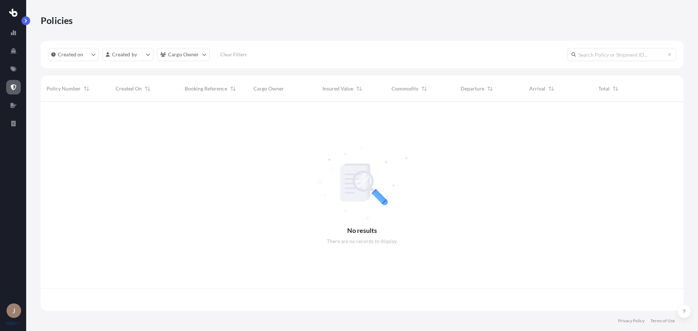
scroll to position [207, 637]
click at [106, 40] on div "Policies" at bounding box center [362, 20] width 642 height 41
click at [126, 62] on div "Created on Created by Cargo Owner Clear Filters" at bounding box center [362, 55] width 642 height 28
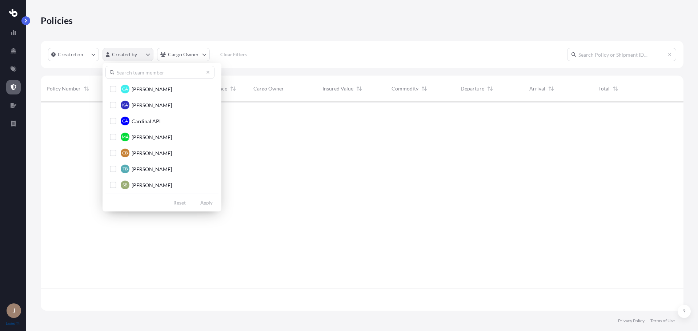
click at [126, 58] on html "J Policies Created on Created by Cargo Owner Clear Filters Policy Number Create…" at bounding box center [349, 165] width 698 height 331
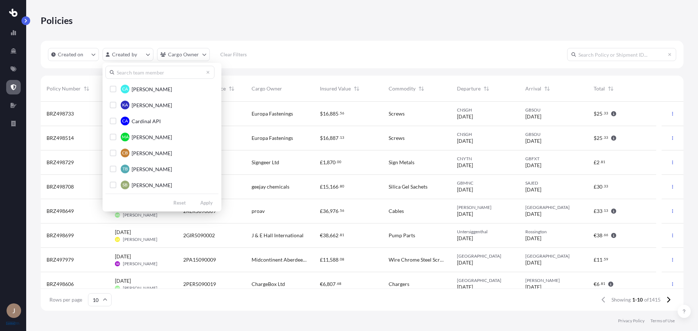
click at [130, 74] on input "text" at bounding box center [159, 72] width 109 height 13
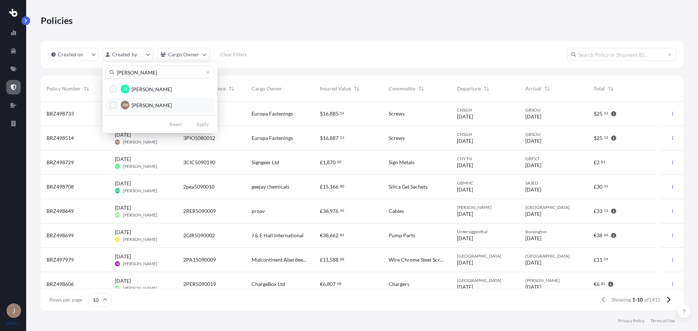
type input "[PERSON_NAME]"
click at [141, 99] on button "[PERSON_NAME] [PERSON_NAME]" at bounding box center [159, 105] width 109 height 15
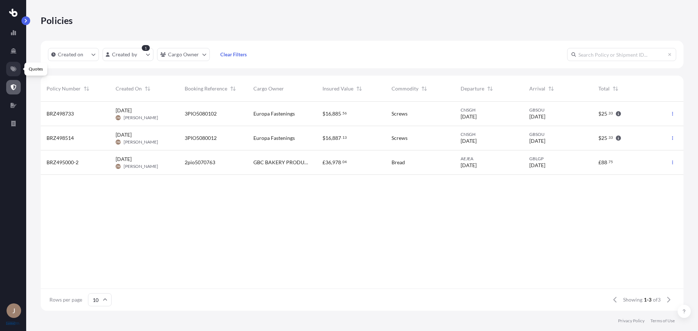
click at [15, 64] on link at bounding box center [13, 69] width 15 height 15
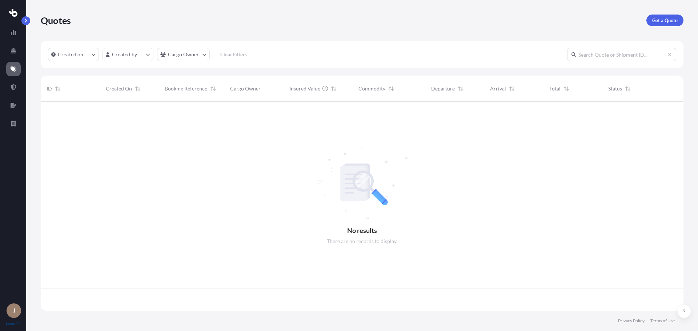
scroll to position [207, 637]
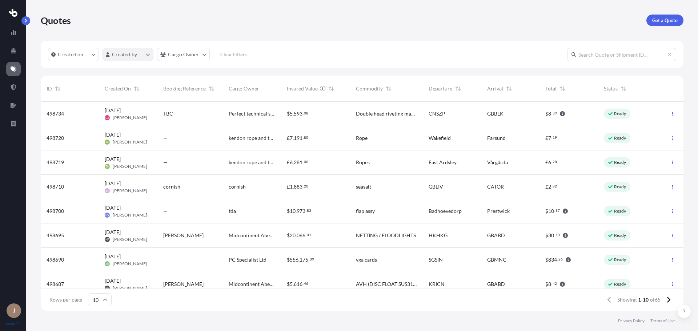
click at [117, 58] on html "J Quotes Get a Quote Created on Created by Cargo Owner Clear Filters ID Created…" at bounding box center [349, 165] width 698 height 331
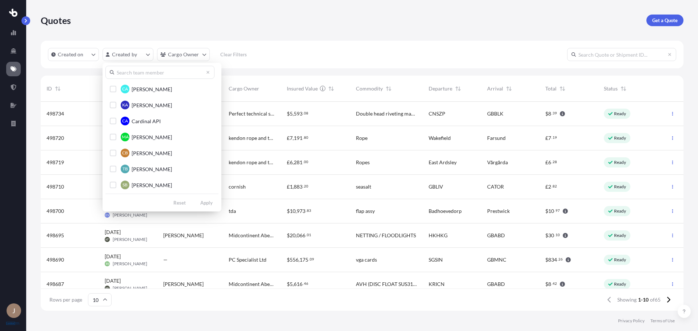
click at [153, 68] on input "text" at bounding box center [159, 72] width 109 height 13
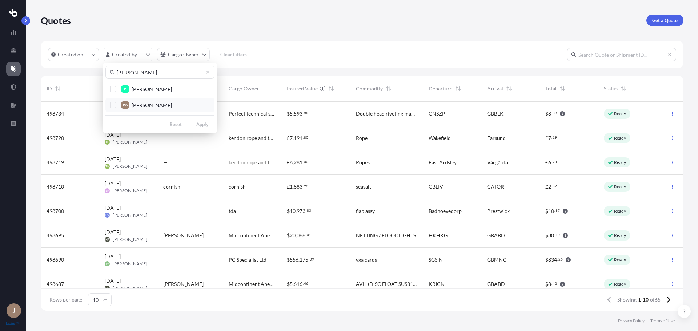
type input "[PERSON_NAME]"
click at [172, 107] on button "[PERSON_NAME] [PERSON_NAME]" at bounding box center [159, 105] width 109 height 15
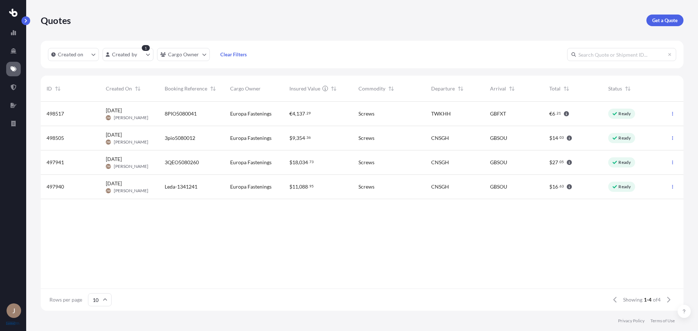
click at [188, 108] on div "8PIO5080041" at bounding box center [191, 114] width 65 height 24
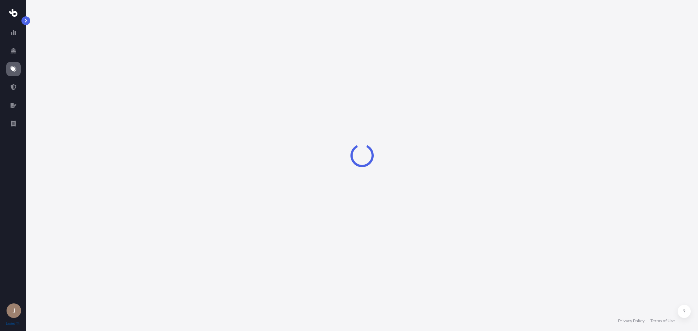
select select "Sea"
select select "Road"
select select "1"
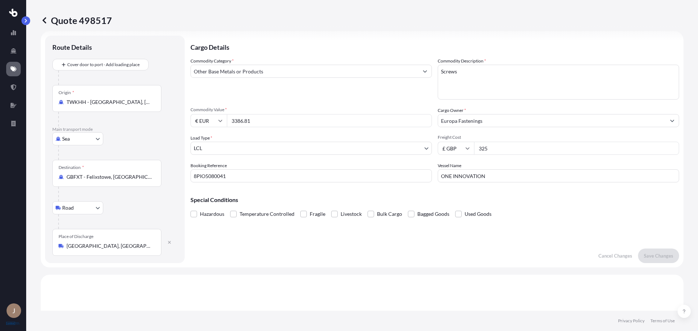
scroll to position [36, 0]
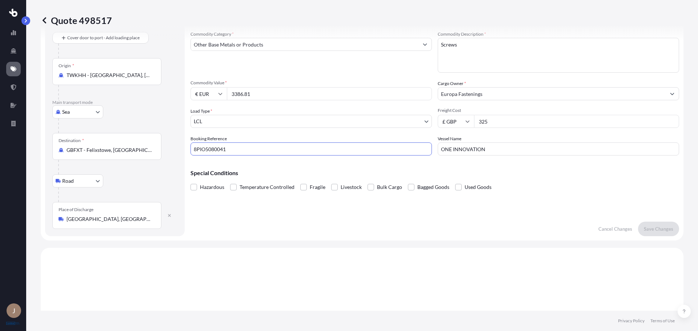
drag, startPoint x: 249, startPoint y: 146, endPoint x: 141, endPoint y: 146, distance: 108.6
click at [141, 146] on form "Route Details Cover door to port - Add loading place Place of loading Road Road…" at bounding box center [362, 122] width 642 height 236
drag, startPoint x: 189, startPoint y: 147, endPoint x: 278, endPoint y: 142, distance: 89.5
click at [278, 142] on input "8PIO5080041" at bounding box center [310, 148] width 241 height 13
drag, startPoint x: 254, startPoint y: 148, endPoint x: 159, endPoint y: 142, distance: 95.3
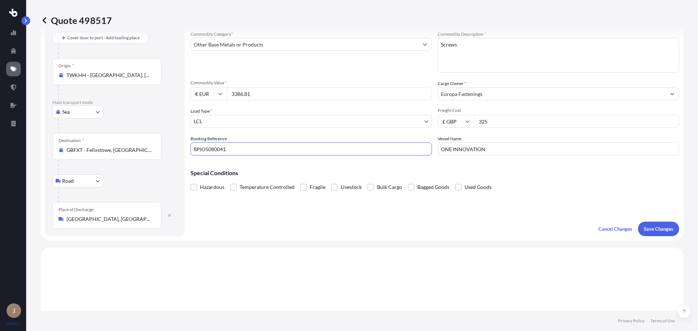
click at [159, 142] on form "Route Details Cover door to port - Add loading place Place of loading Road Road…" at bounding box center [362, 122] width 642 height 236
click at [288, 168] on div "Special Conditions Hazardous Temperature Controlled Fragile Livestock Bulk Carg…" at bounding box center [434, 176] width 488 height 31
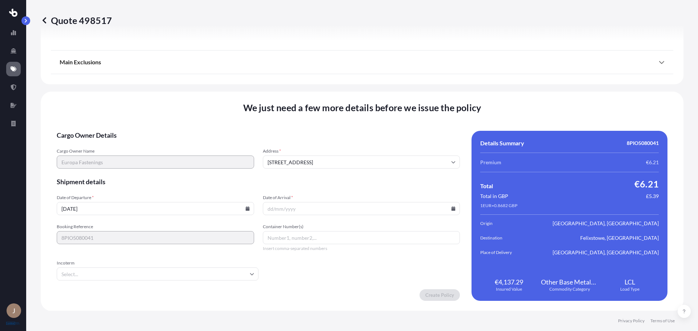
scroll to position [880, 0]
click at [246, 209] on icon at bounding box center [247, 208] width 4 height 4
click at [183, 85] on icon at bounding box center [183, 86] width 2 height 4
click at [173, 154] on button "22" at bounding box center [172, 158] width 12 height 12
type input "[DATE]"
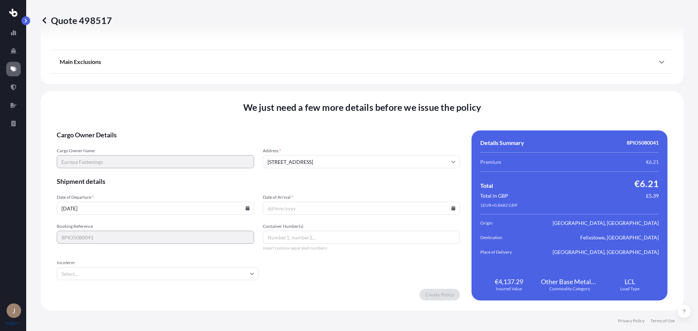
click at [317, 208] on input "Date of Arrival *" at bounding box center [361, 208] width 197 height 13
click at [452, 205] on input "Date of Arrival *" at bounding box center [361, 208] width 197 height 13
click at [451, 207] on icon at bounding box center [453, 208] width 4 height 4
click at [404, 86] on button at bounding box center [408, 86] width 12 height 12
click at [358, 110] on button "2" at bounding box center [359, 116] width 12 height 12
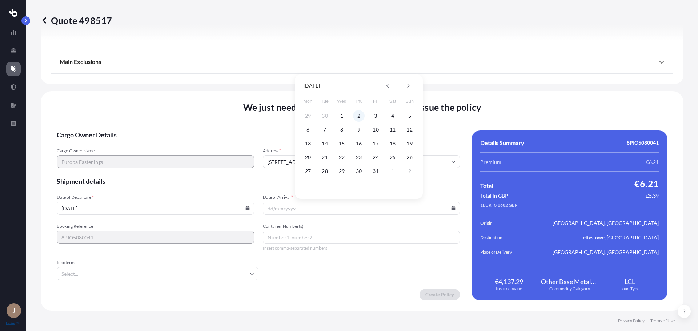
type input "[DATE]"
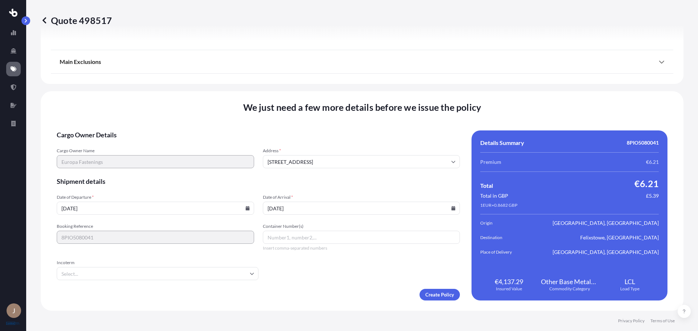
click at [304, 239] on input "Container Number(s)" at bounding box center [361, 237] width 197 height 13
paste input "TGBU6766811"
type input "TGBU6766811"
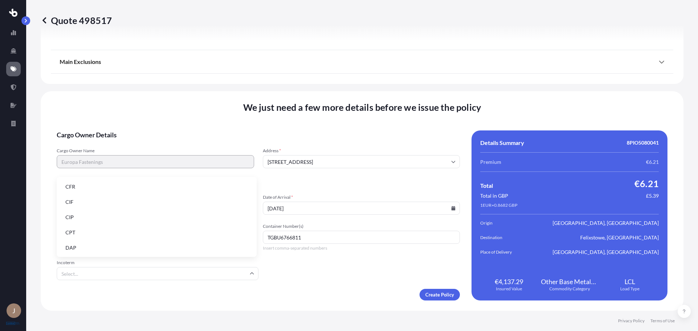
click at [152, 273] on input "Incoterm" at bounding box center [158, 273] width 202 height 13
click at [102, 236] on li "CPT" at bounding box center [157, 233] width 194 height 14
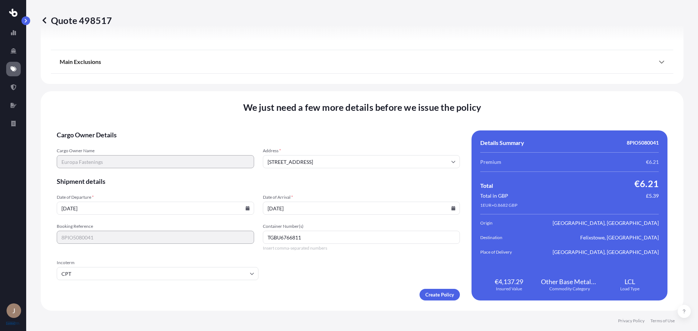
drag, startPoint x: 93, startPoint y: 283, endPoint x: 91, endPoint y: 278, distance: 6.0
click at [93, 284] on form "Cargo Owner Details Cargo Owner Name Europa Fastenings Address * [GEOGRAPHIC_DA…" at bounding box center [258, 215] width 403 height 170
drag, startPoint x: 91, startPoint y: 278, endPoint x: 99, endPoint y: 257, distance: 21.9
click at [90, 277] on input "CPT" at bounding box center [158, 273] width 202 height 13
click at [99, 243] on li "DAP" at bounding box center [157, 248] width 194 height 14
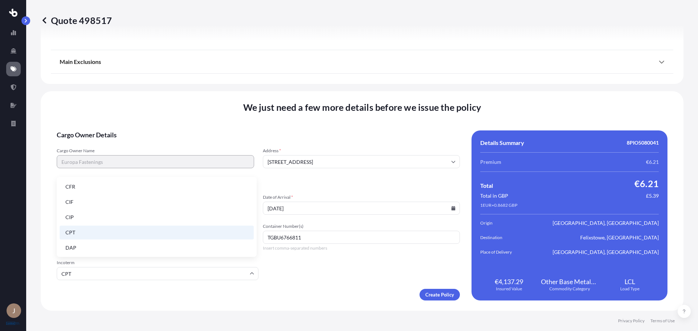
type input "DAP"
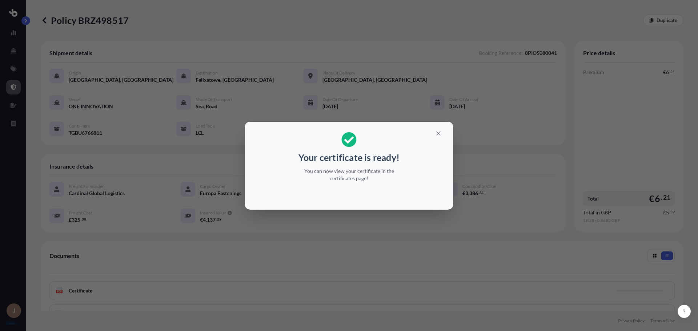
click at [367, 188] on div at bounding box center [348, 194] width 197 height 17
click at [441, 131] on icon "button" at bounding box center [438, 133] width 7 height 7
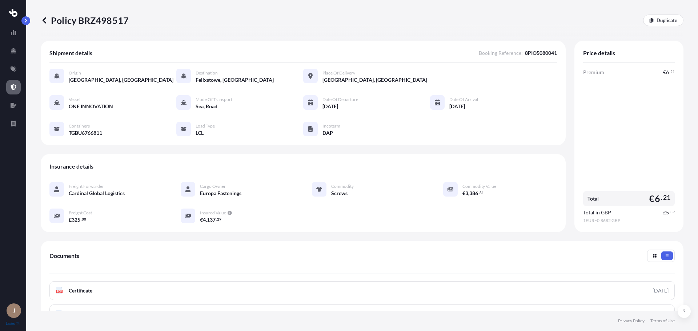
click at [42, 21] on icon at bounding box center [44, 20] width 7 height 7
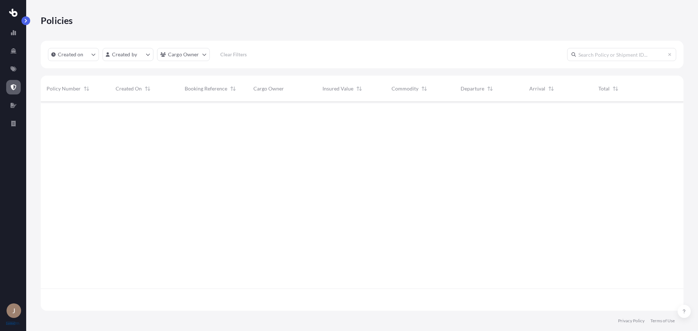
scroll to position [207, 637]
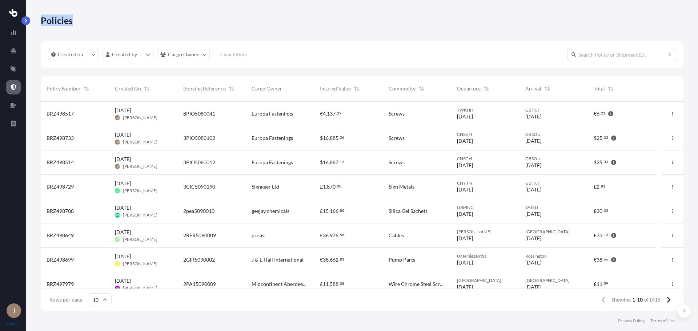
drag, startPoint x: 90, startPoint y: 21, endPoint x: 31, endPoint y: 14, distance: 59.0
click at [31, 14] on div "Policies Created on Created by Cargo Owner Clear Filters Policy Number Created …" at bounding box center [361, 155] width 671 height 311
click at [130, 25] on div "Policies" at bounding box center [362, 21] width 642 height 12
